Goal: Information Seeking & Learning: Learn about a topic

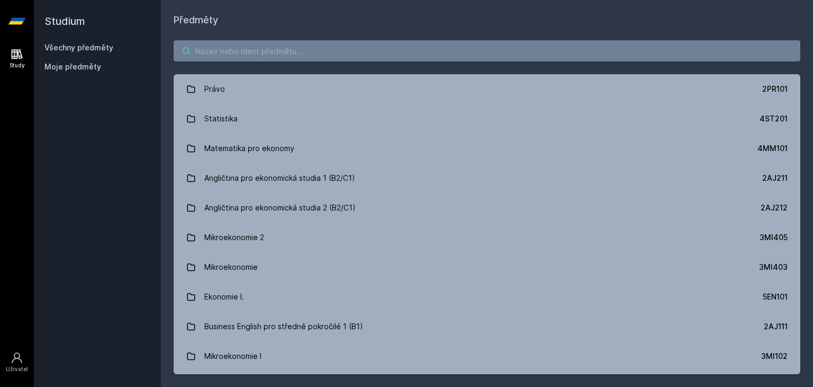
click at [326, 52] on input "search" at bounding box center [487, 50] width 627 height 21
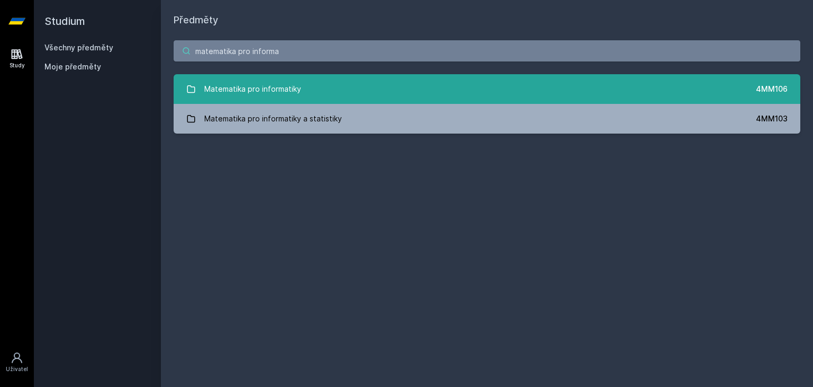
type input "matematika pro informa"
click at [328, 90] on link "Matematika pro informatiky 4MM106" at bounding box center [487, 89] width 627 height 30
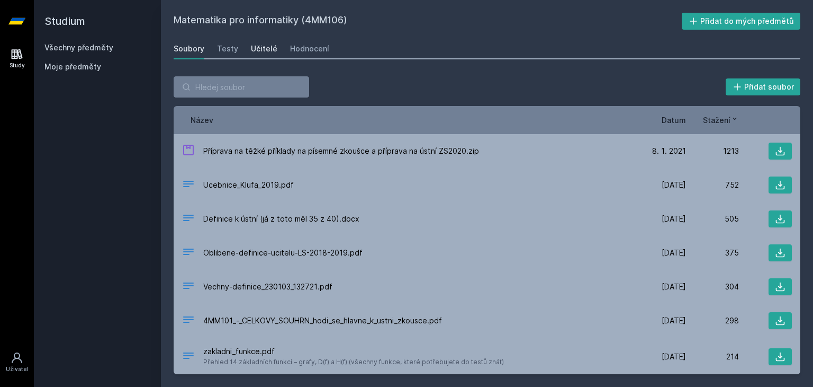
click at [267, 53] on div "Učitelé" at bounding box center [264, 48] width 26 height 11
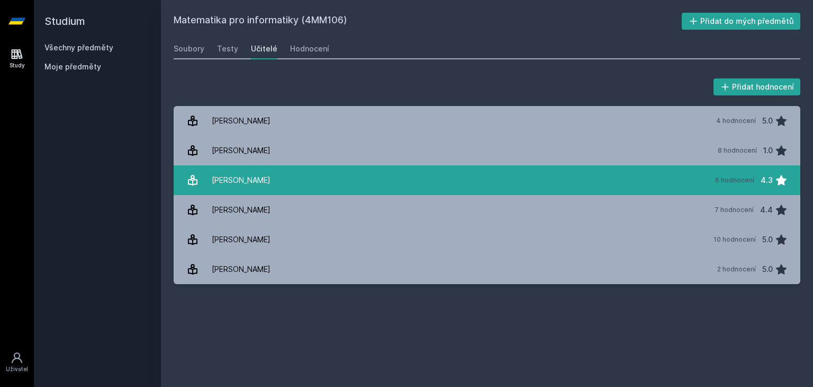
click at [276, 178] on link "[PERSON_NAME] 6 hodnocení 4.3" at bounding box center [487, 180] width 627 height 30
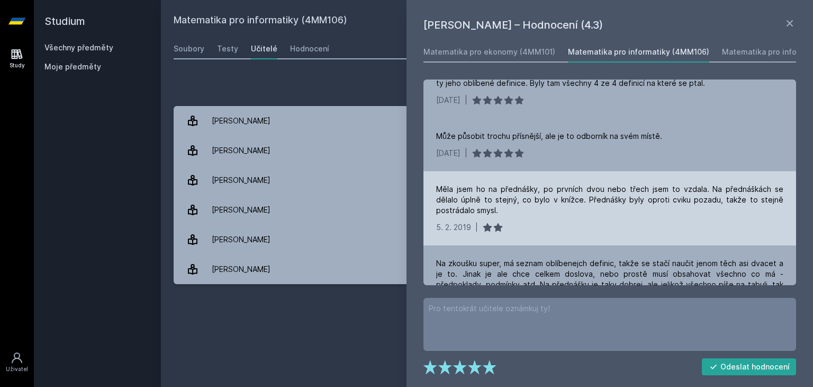
scroll to position [218, 0]
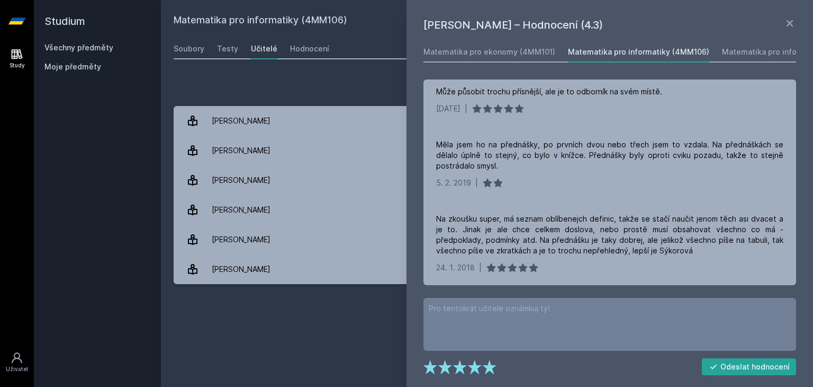
click at [348, 83] on div "Přidat hodnocení" at bounding box center [487, 86] width 627 height 21
click at [309, 81] on div "Přidat hodnocení" at bounding box center [487, 86] width 627 height 21
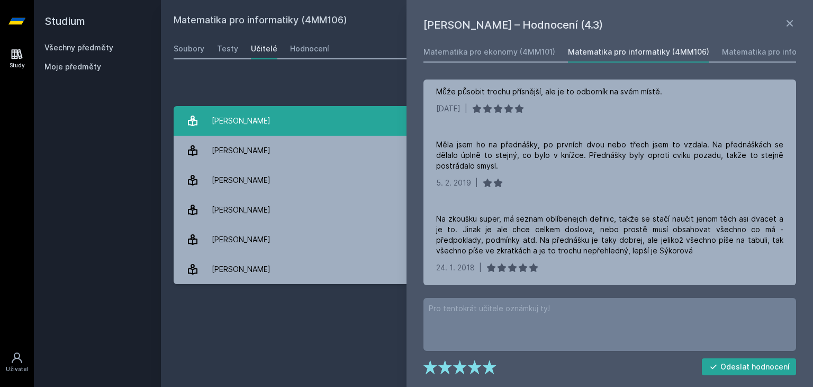
click at [330, 122] on link "[PERSON_NAME] 4 hodnocení 5.0" at bounding box center [487, 121] width 627 height 30
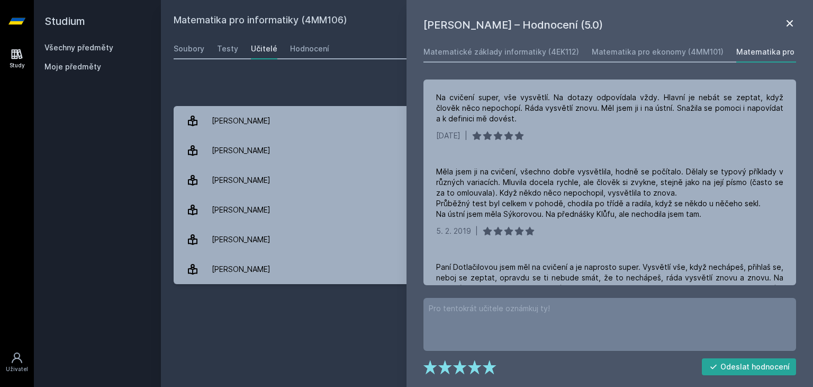
click at [433, 22] on icon at bounding box center [790, 23] width 13 height 13
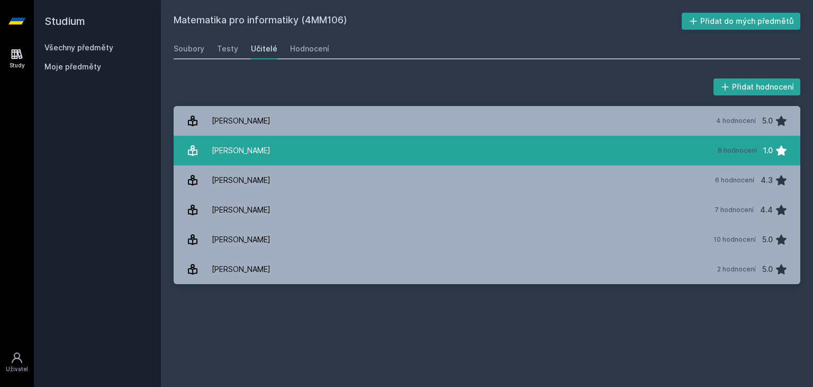
click at [341, 147] on link "[PERSON_NAME] 8 hodnocení 1.0" at bounding box center [487, 151] width 627 height 30
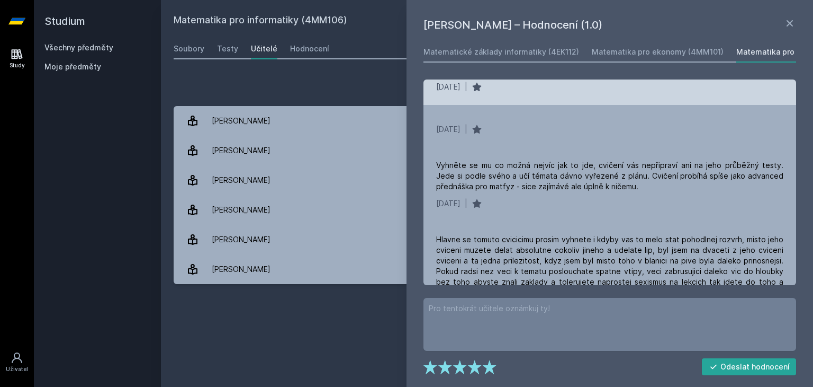
scroll to position [61, 0]
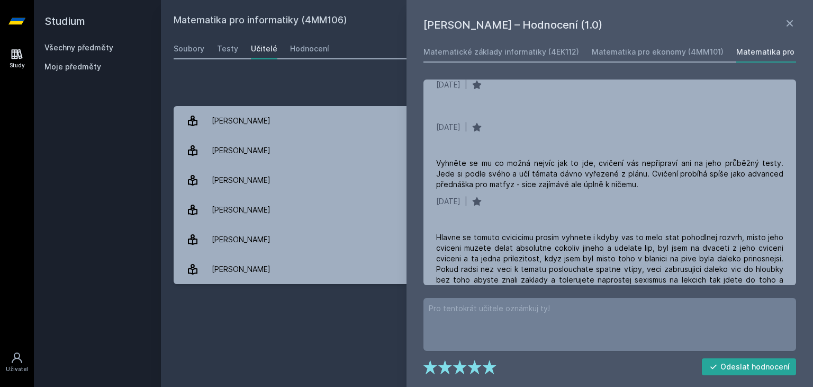
click at [361, 78] on div "Přidat hodnocení" at bounding box center [487, 86] width 627 height 21
click at [197, 49] on div "Soubory" at bounding box center [189, 48] width 31 height 11
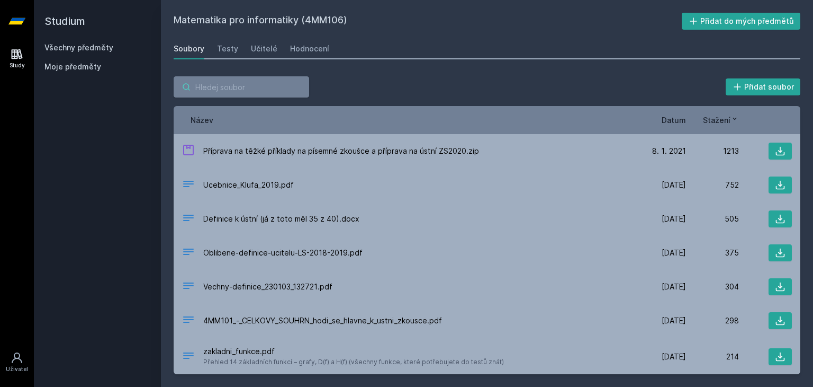
click at [279, 90] on input "search" at bounding box center [242, 86] width 136 height 21
click at [67, 46] on link "Všechny předměty" at bounding box center [78, 47] width 69 height 9
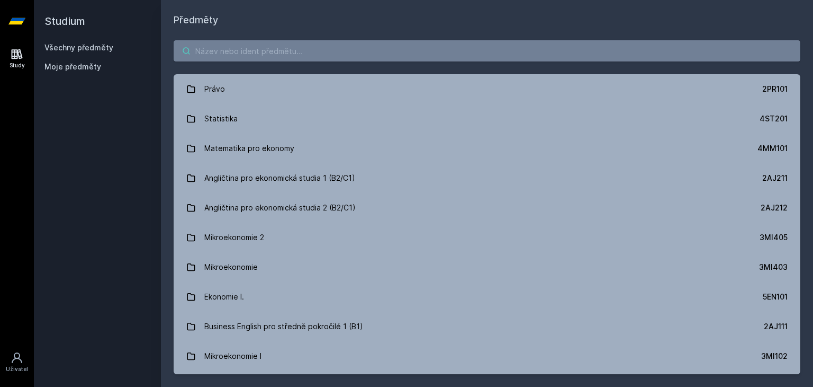
click at [226, 46] on input "search" at bounding box center [487, 50] width 627 height 21
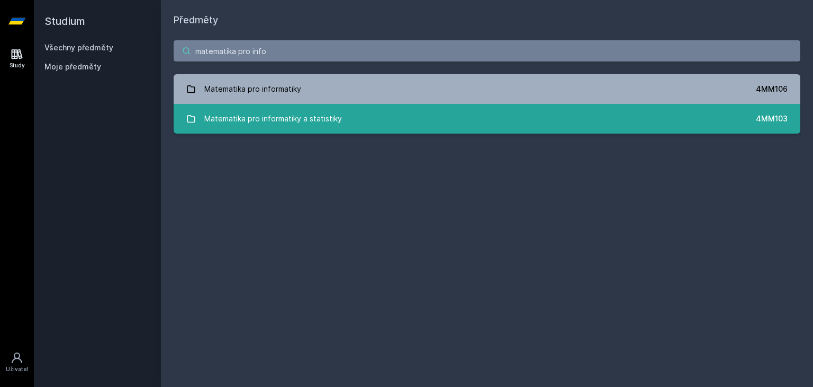
type input "matematika pro info"
click at [333, 111] on div "Matematika pro informatiky a statistiky" at bounding box center [273, 118] width 138 height 21
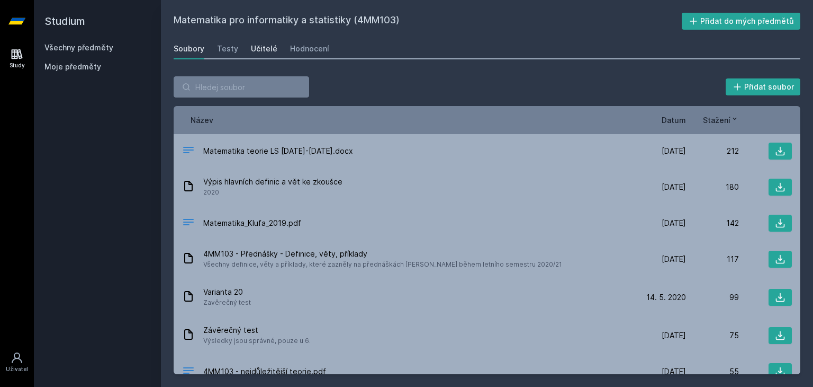
click at [261, 49] on div "Učitelé" at bounding box center [264, 48] width 26 height 11
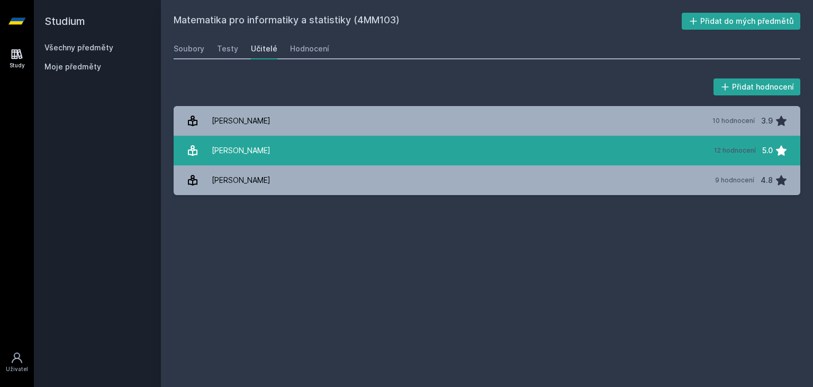
click at [283, 153] on link "[PERSON_NAME] 12 hodnocení 5.0" at bounding box center [487, 151] width 627 height 30
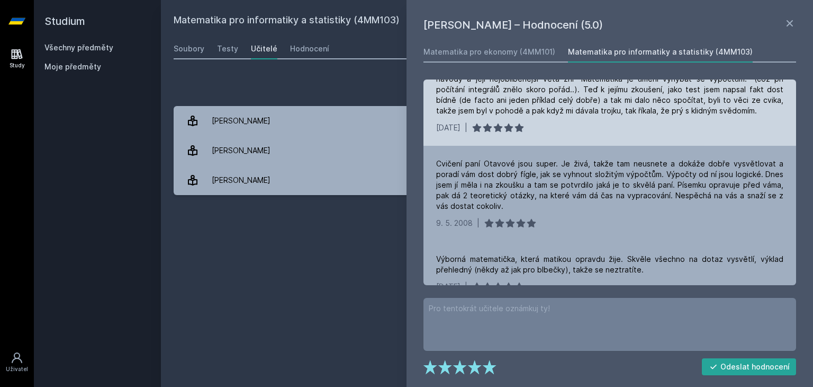
scroll to position [792, 0]
